Goal: Task Accomplishment & Management: Complete application form

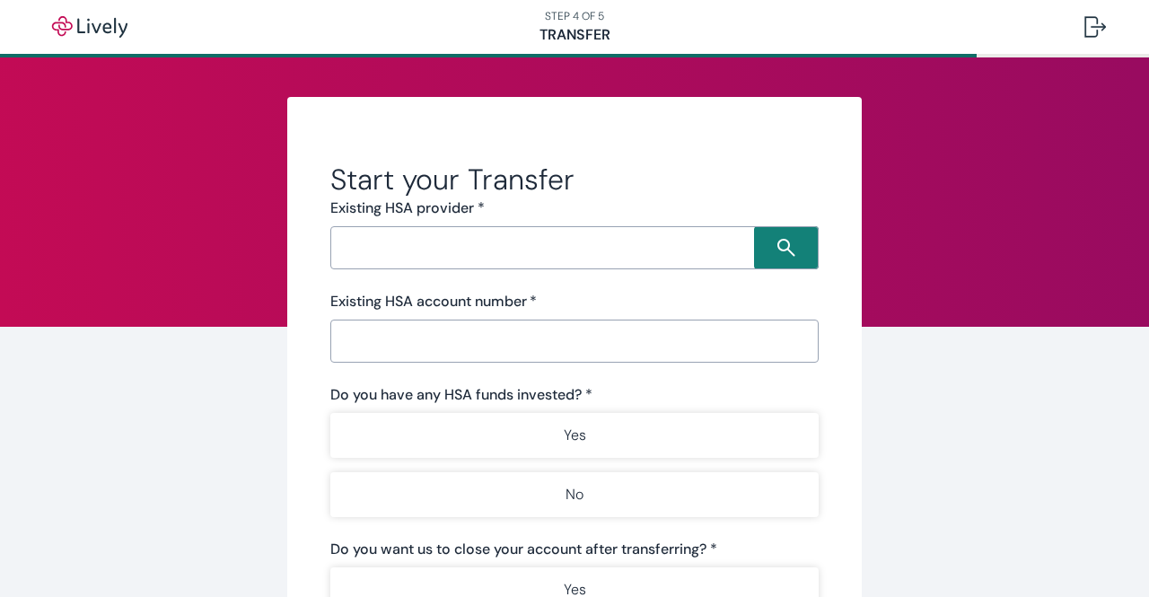
scroll to position [50, 0]
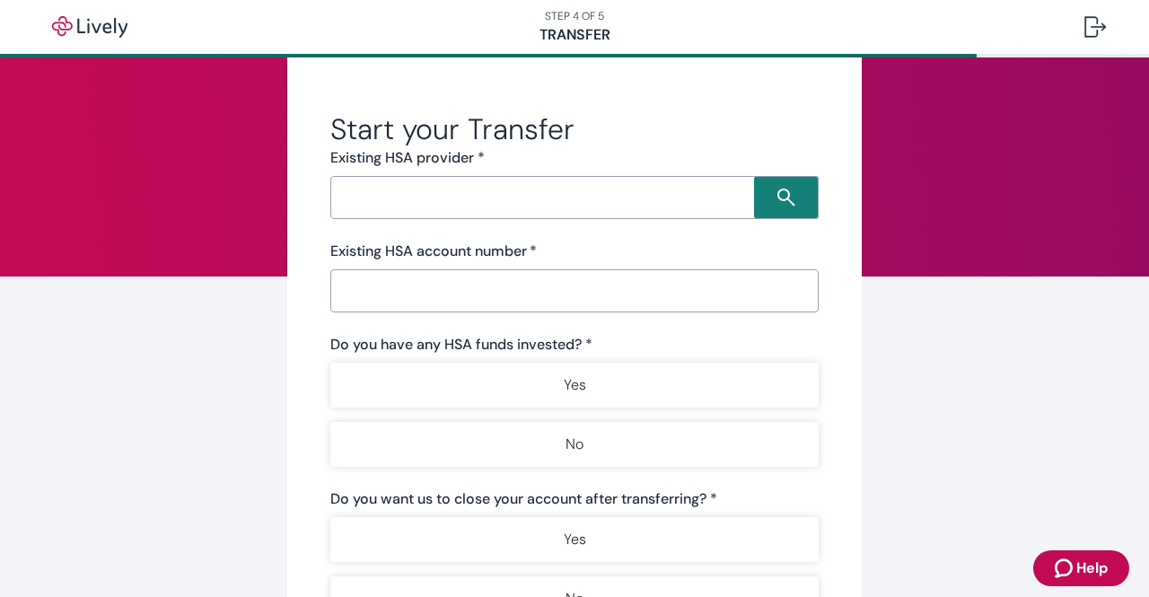
click at [436, 195] on input "Search input" at bounding box center [545, 197] width 418 height 25
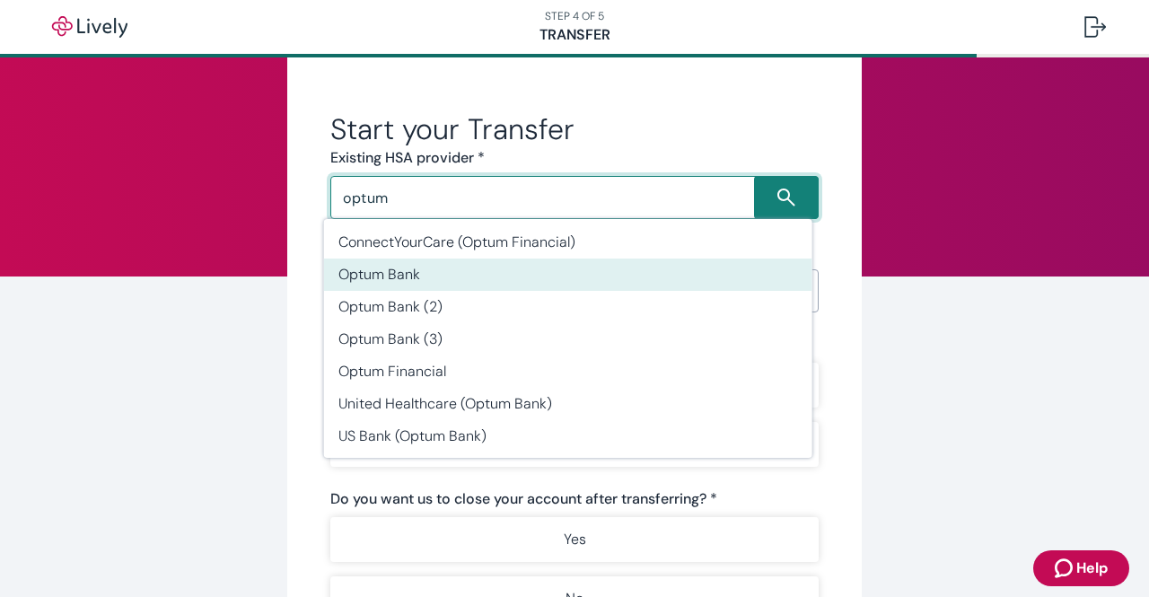
click at [528, 278] on li "Optum Bank" at bounding box center [568, 275] width 488 height 32
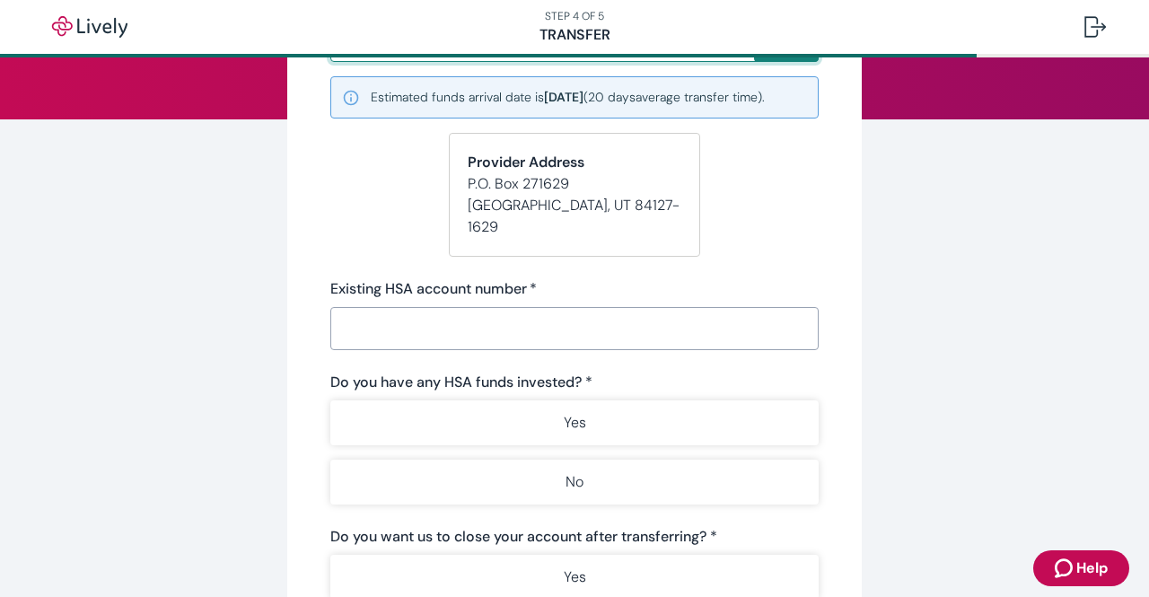
scroll to position [212, 0]
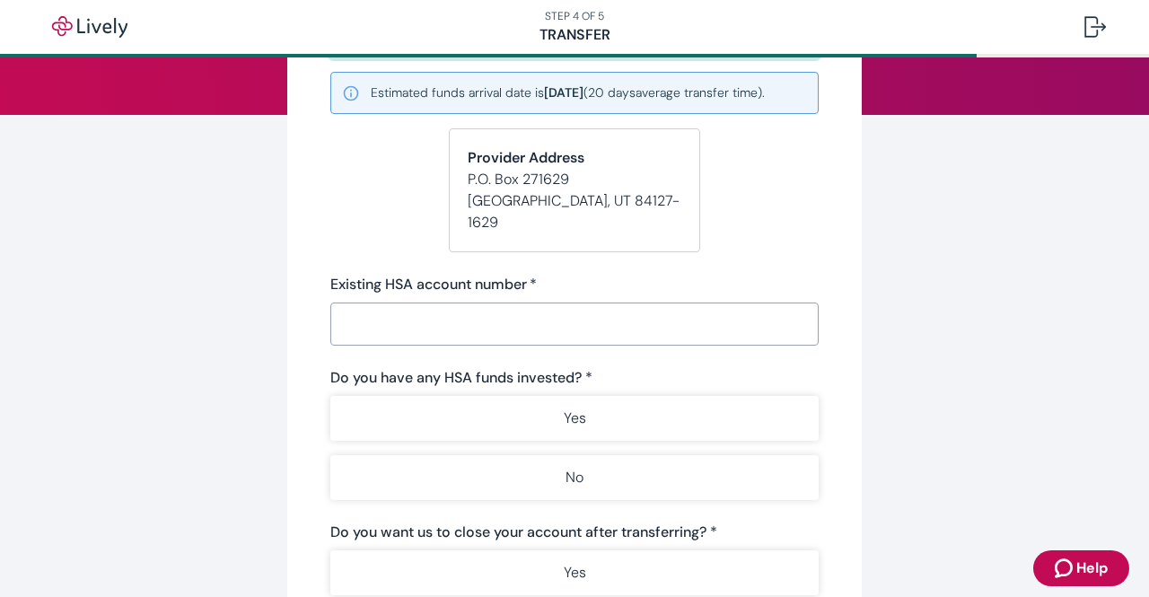
type input "Optum Bank"
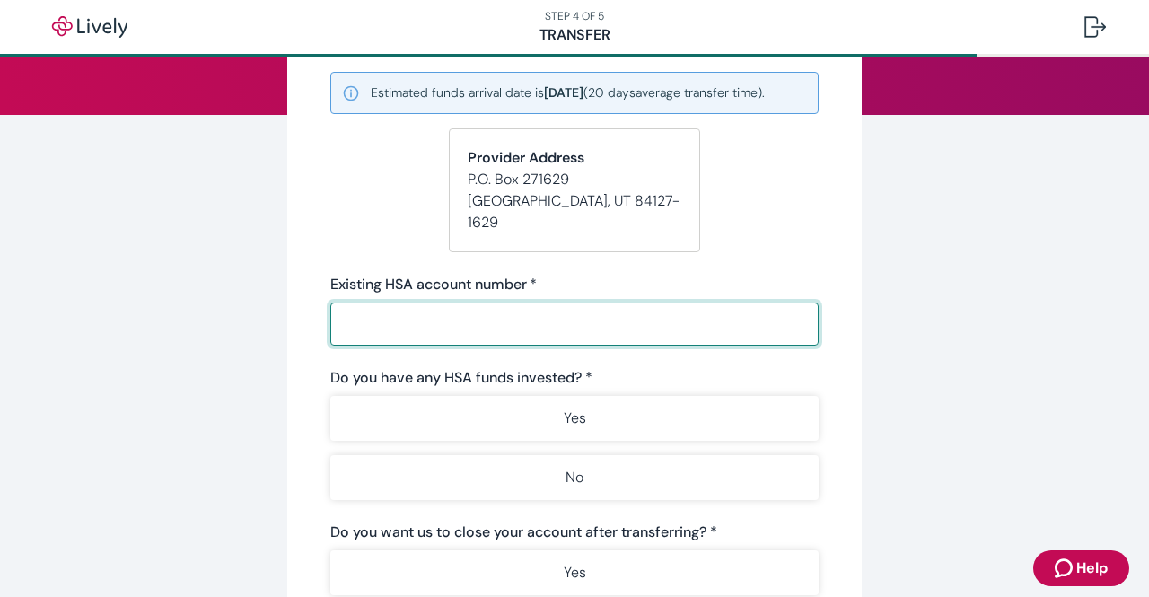
click at [463, 306] on input "Existing HSA account number   *" at bounding box center [574, 324] width 488 height 36
type input "424156281"
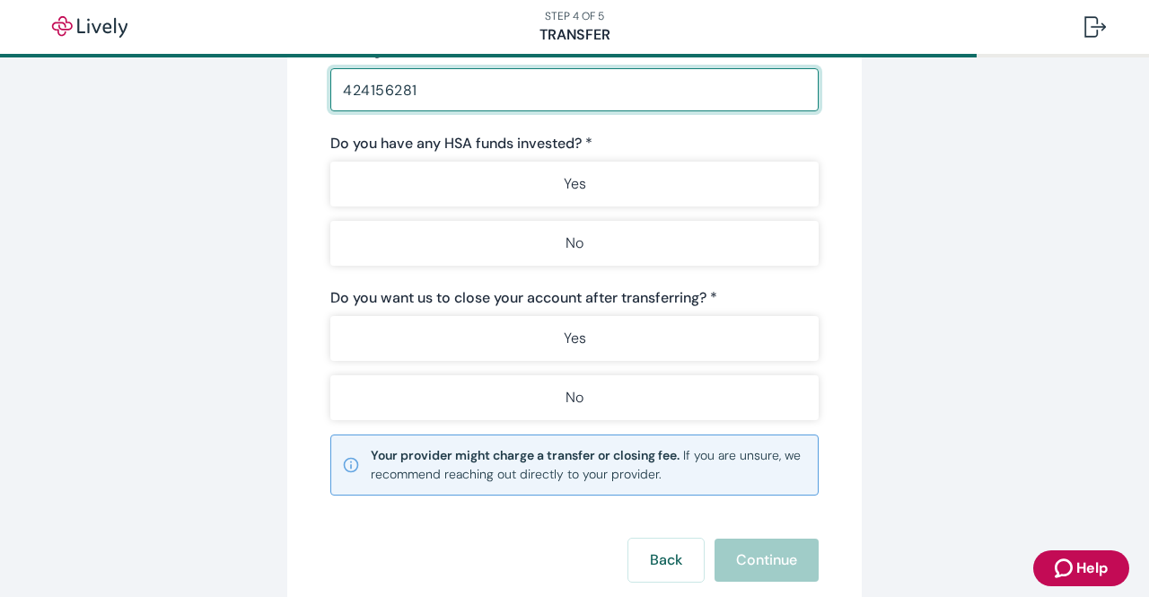
scroll to position [449, 0]
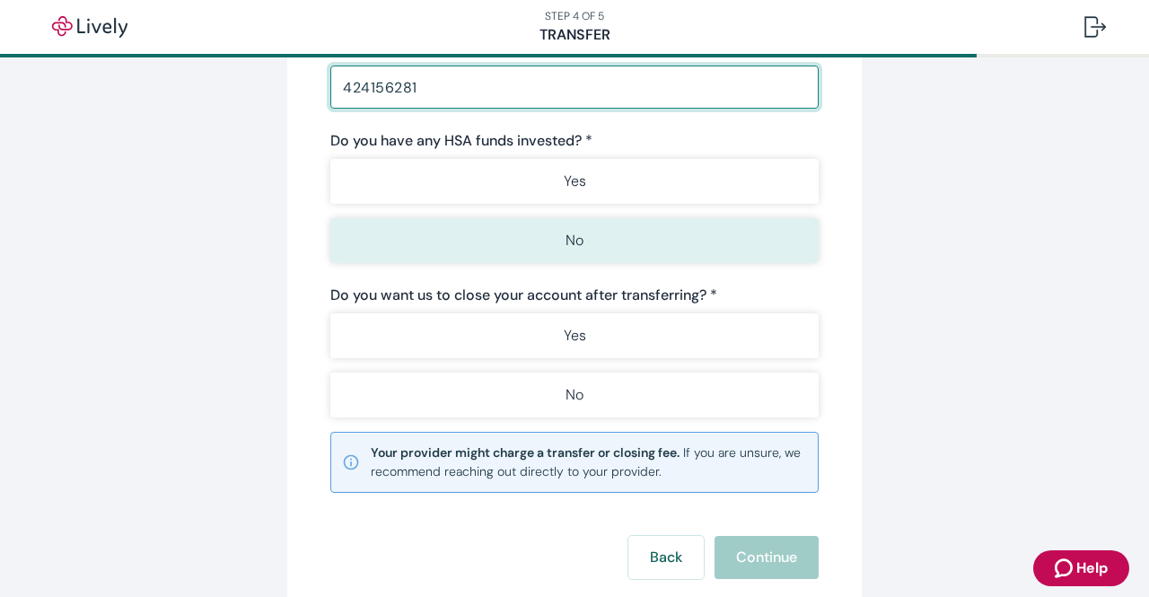
click at [500, 222] on button "No" at bounding box center [574, 240] width 488 height 45
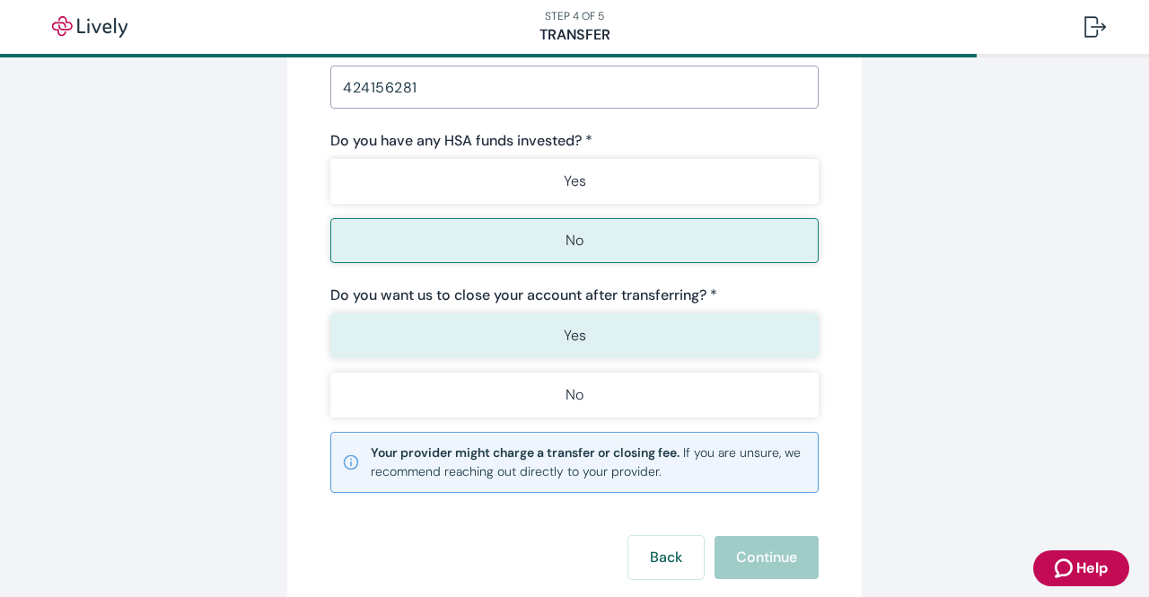
click at [439, 313] on button "Yes" at bounding box center [574, 335] width 488 height 45
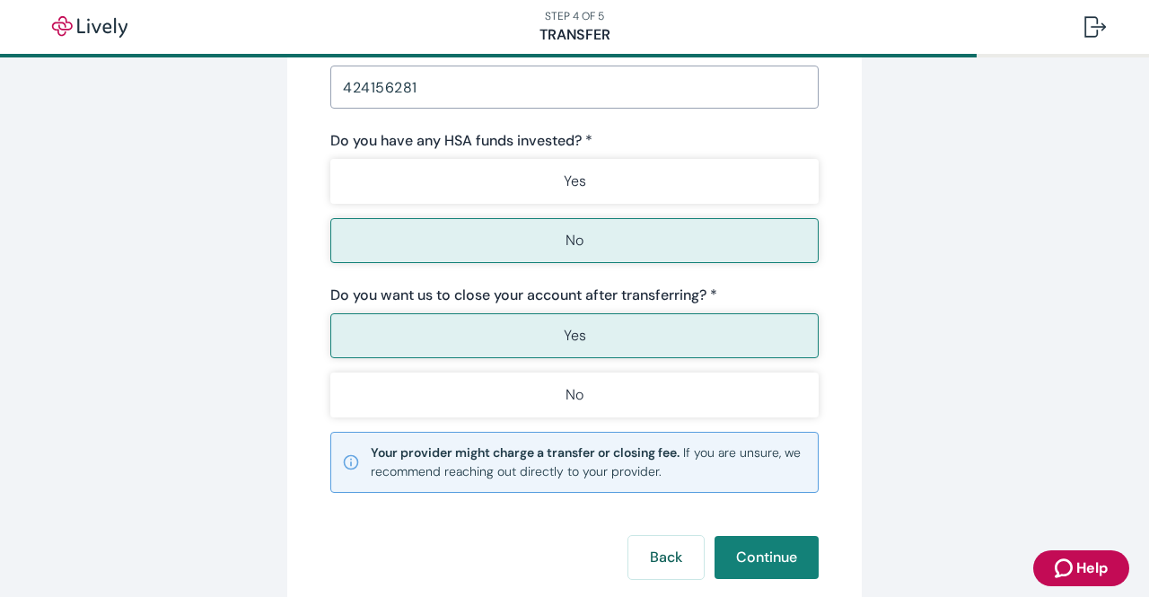
scroll to position [521, 0]
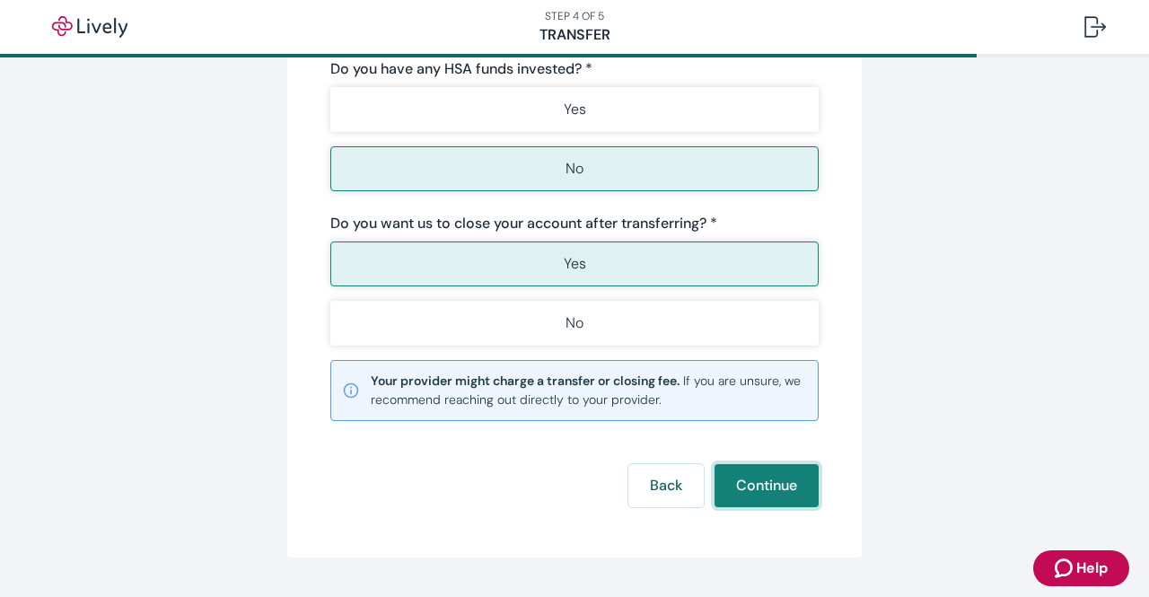
click at [783, 464] on button "Continue" at bounding box center [767, 485] width 104 height 43
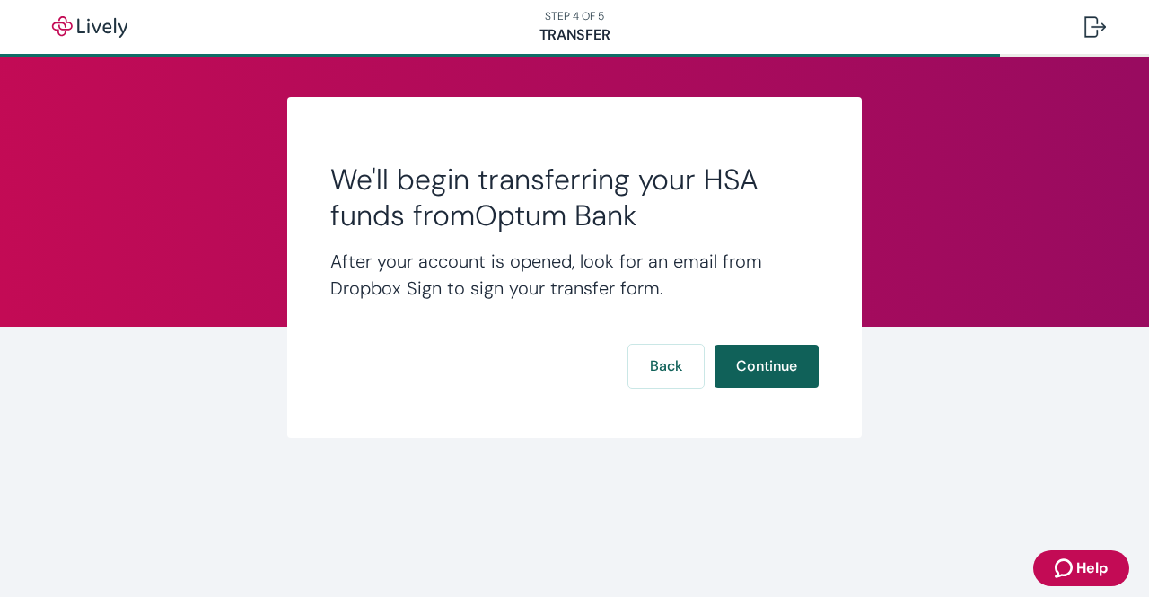
click at [735, 371] on button "Continue" at bounding box center [767, 366] width 104 height 43
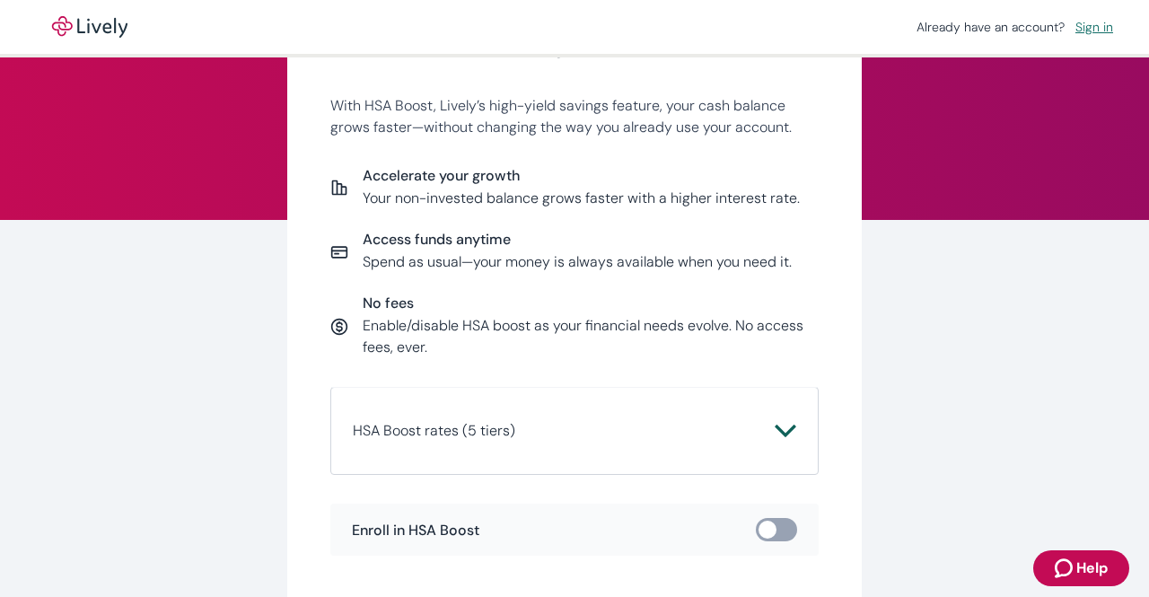
scroll to position [105, 0]
click at [769, 409] on div "HSA Boost rates (5 tiers) Daily Account Balance Standard Rate HSA Boost Rate St…" at bounding box center [574, 433] width 488 height 88
click at [770, 418] on button "HSA Boost rates (5 tiers)" at bounding box center [575, 432] width 444 height 43
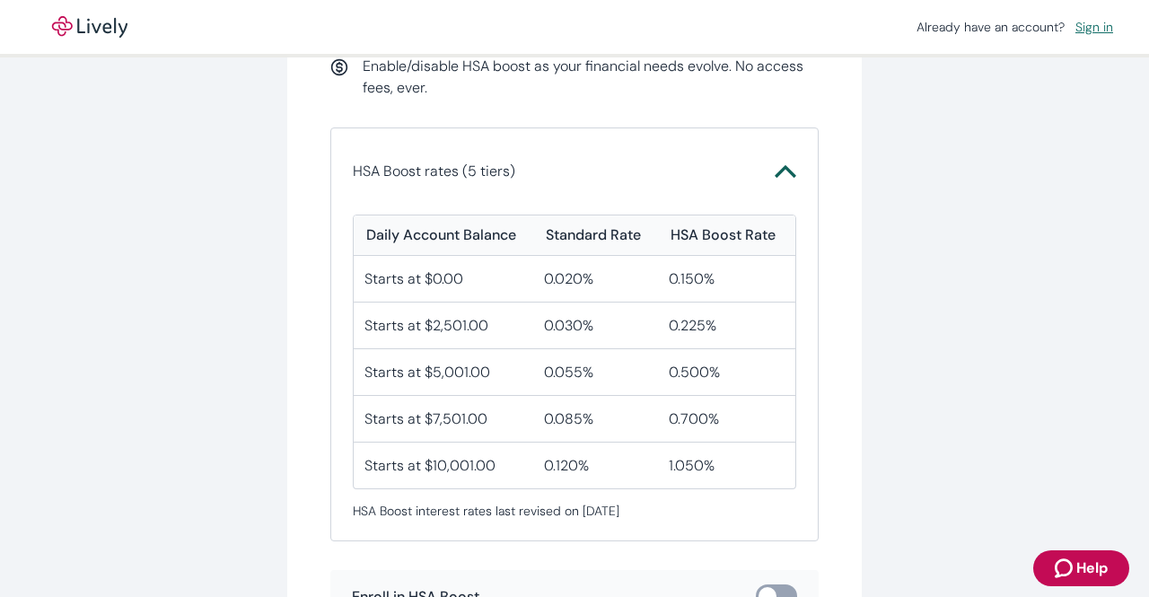
scroll to position [367, 0]
click at [779, 178] on icon "Chevron icon" at bounding box center [786, 171] width 22 height 22
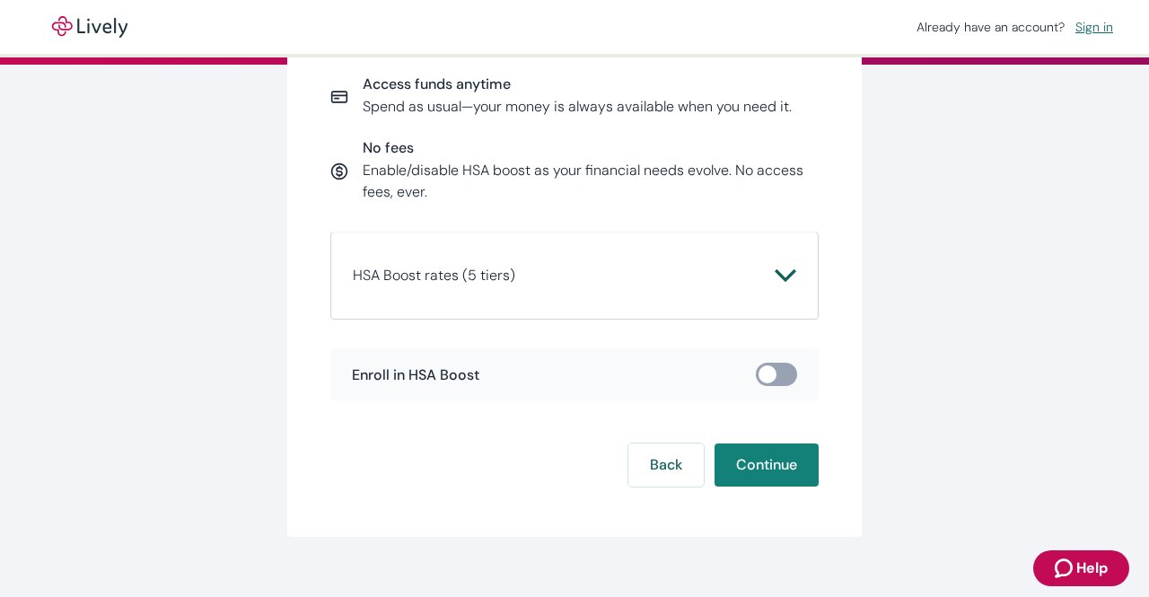
scroll to position [287, 0]
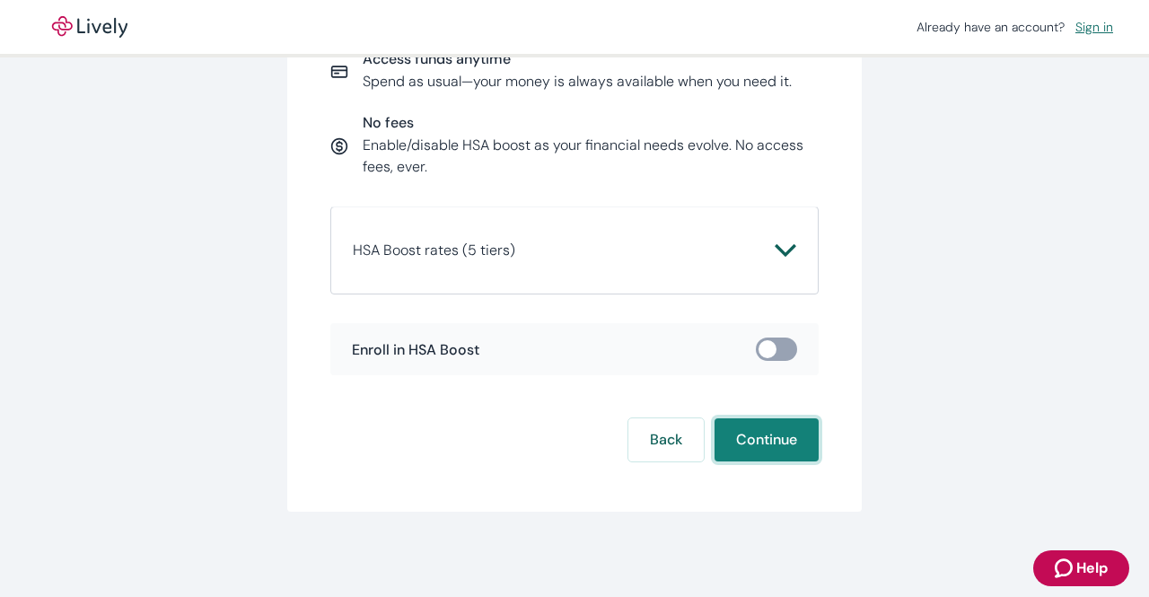
click at [784, 439] on button "Continue" at bounding box center [767, 439] width 104 height 43
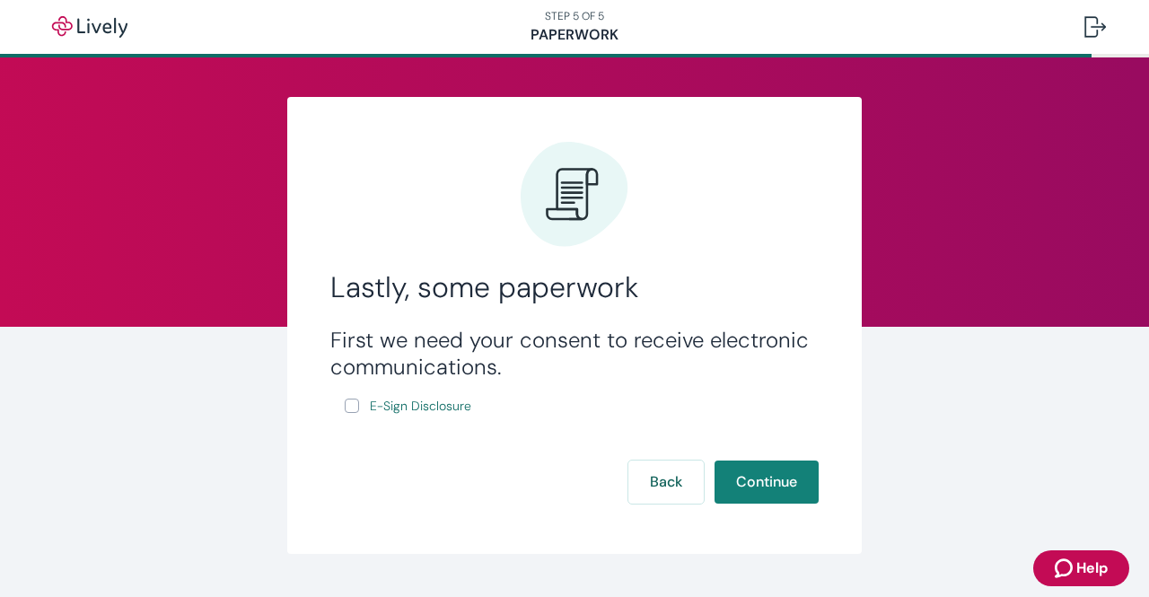
scroll to position [34, 0]
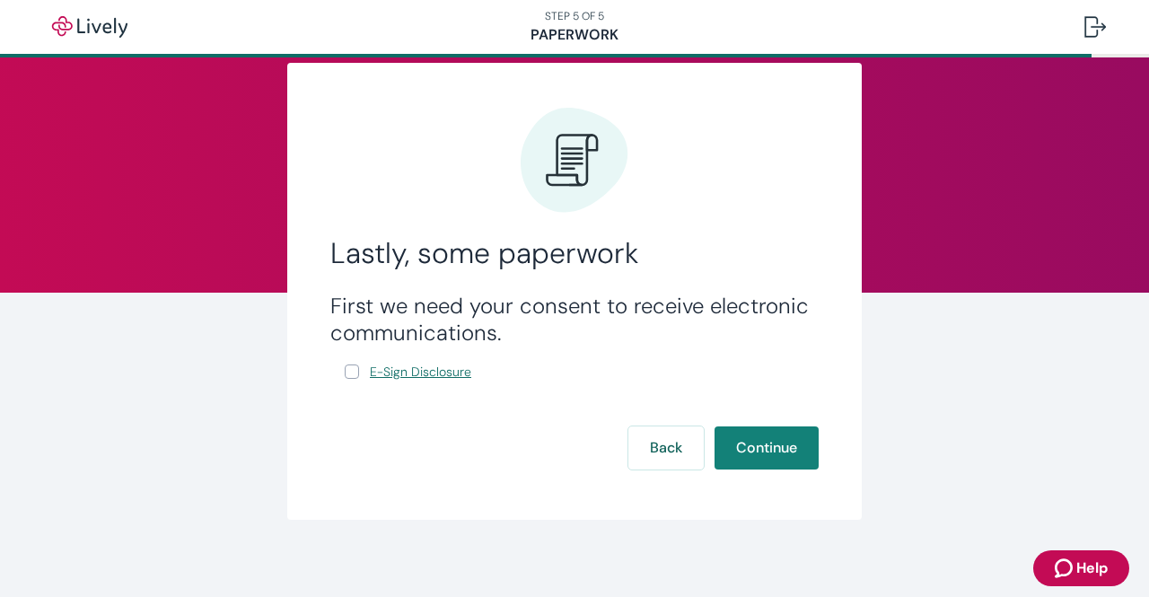
click at [411, 376] on span "E-Sign Disclosure" at bounding box center [420, 372] width 101 height 19
click at [347, 371] on input "E-Sign Disclosure" at bounding box center [352, 372] width 14 height 14
checkbox input "true"
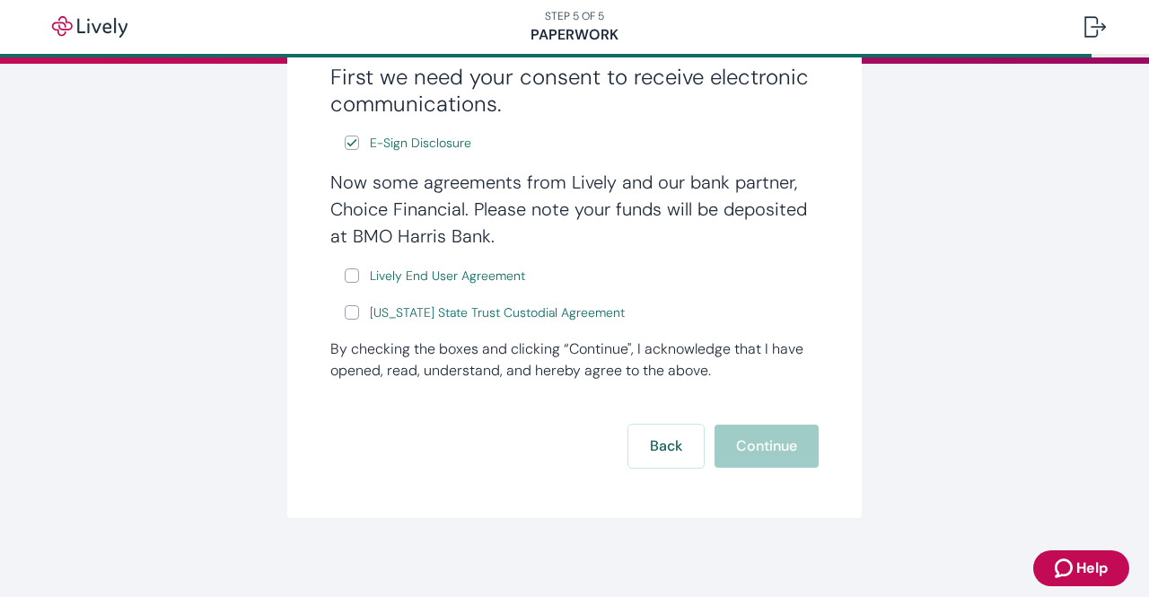
scroll to position [264, 0]
click at [350, 276] on input "Lively End User Agreement" at bounding box center [352, 275] width 14 height 14
checkbox input "true"
click at [350, 303] on label "[US_STATE] State Trust Custodial Agreement" at bounding box center [487, 312] width 284 height 22
click at [350, 304] on input "[US_STATE] State Trust Custodial Agreement" at bounding box center [352, 311] width 14 height 14
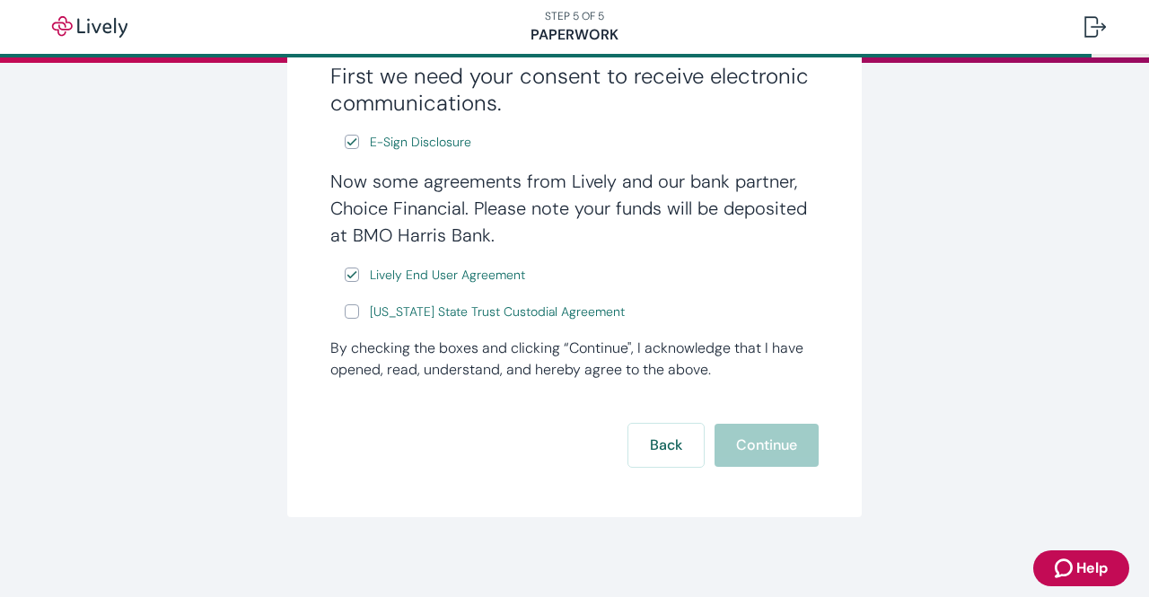
checkbox input "true"
click at [762, 461] on button "Continue" at bounding box center [767, 445] width 104 height 43
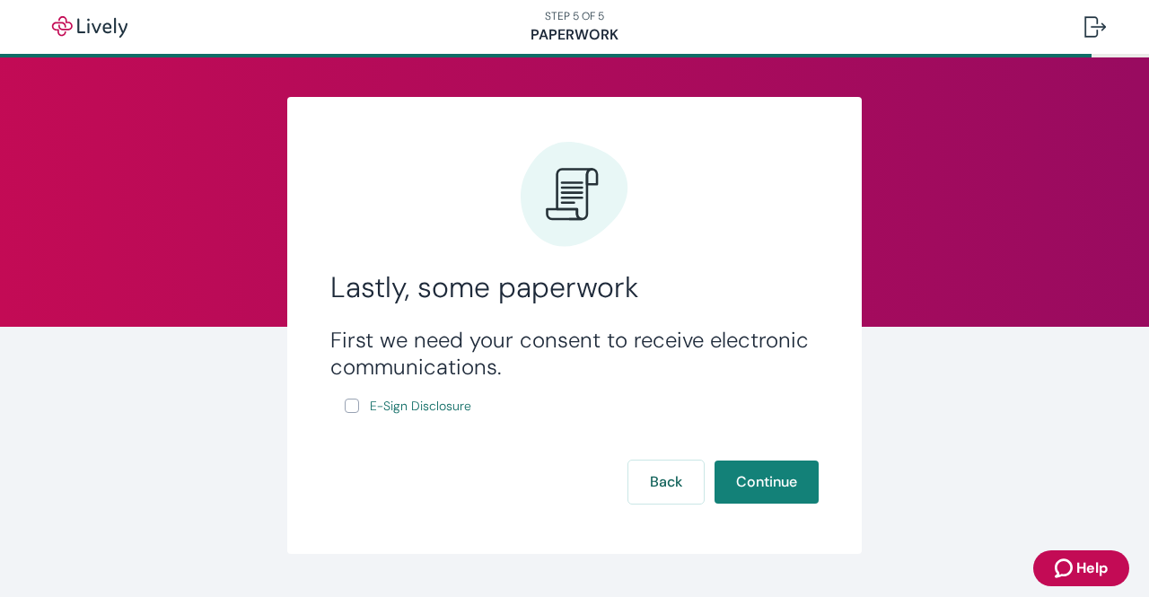
click at [348, 409] on input "E-Sign Disclosure" at bounding box center [352, 406] width 14 height 14
checkbox input "true"
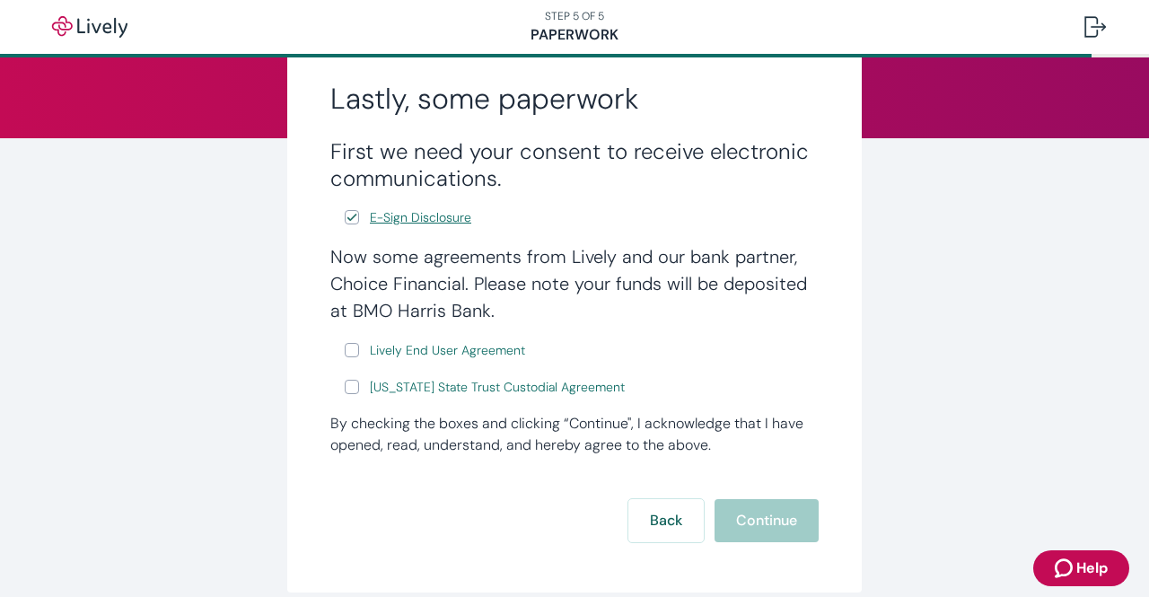
scroll to position [191, 0]
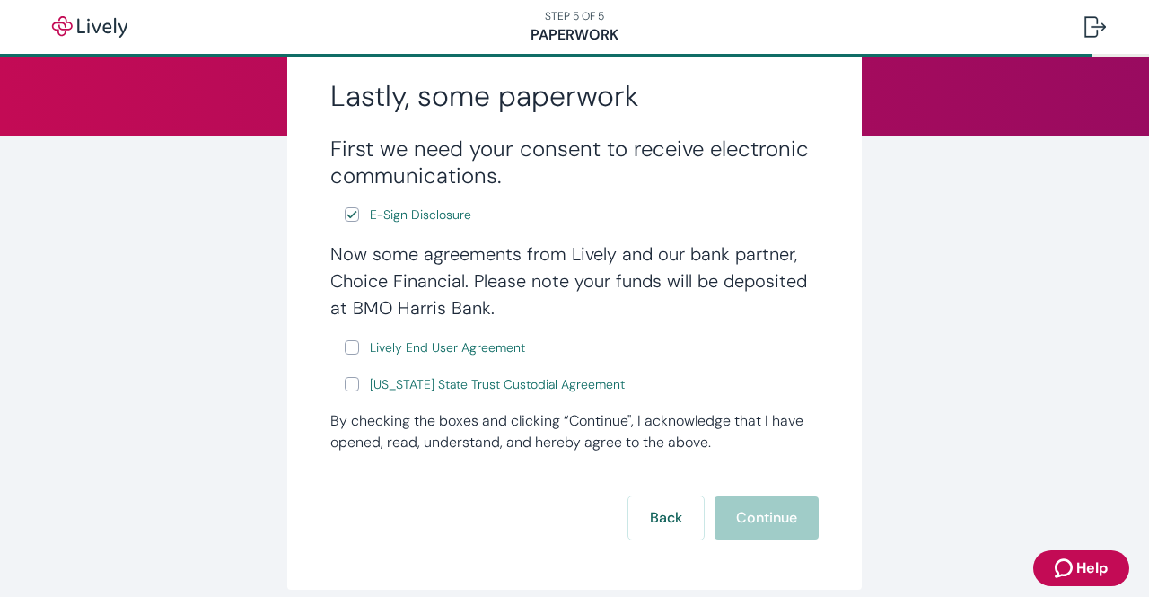
click at [345, 353] on input "Lively End User Agreement" at bounding box center [352, 347] width 14 height 14
checkbox input "true"
click at [347, 394] on label "[US_STATE] State Trust Custodial Agreement" at bounding box center [487, 385] width 284 height 22
click at [347, 391] on input "[US_STATE] State Trust Custodial Agreement" at bounding box center [352, 384] width 14 height 14
checkbox input "true"
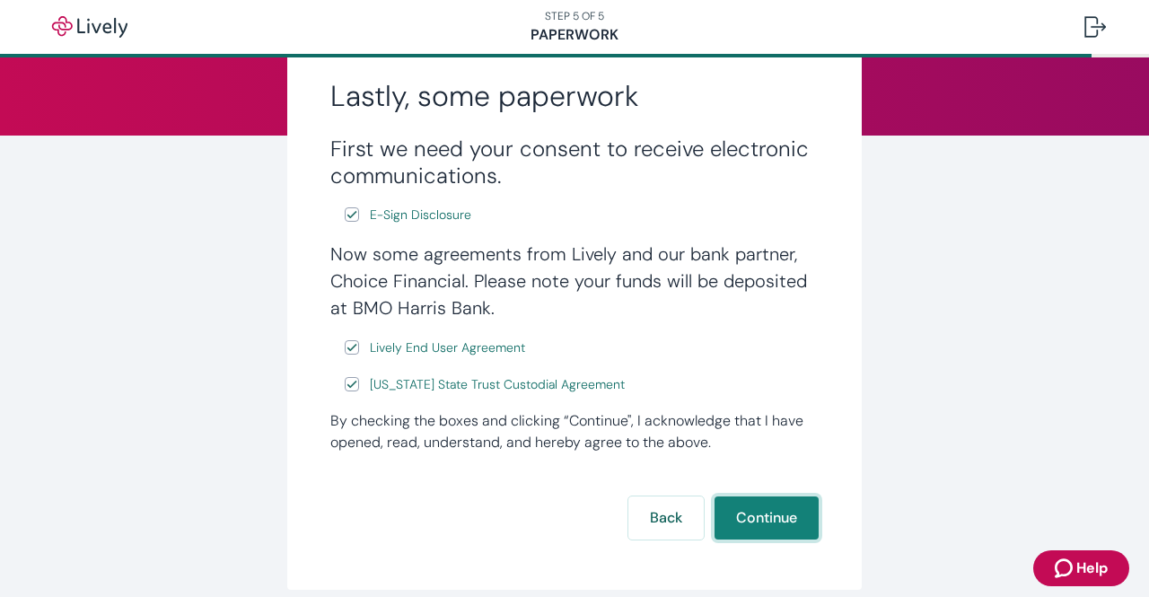
click at [745, 514] on button "Continue" at bounding box center [767, 518] width 104 height 43
